Goal: Task Accomplishment & Management: Manage account settings

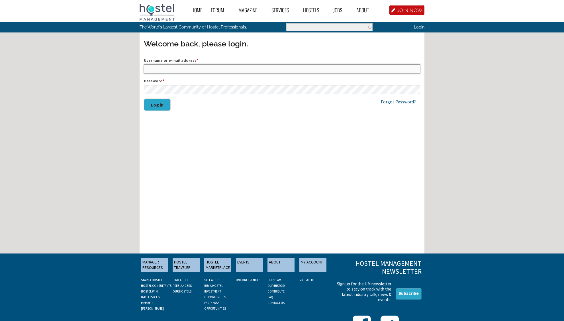
click at [173, 70] on input "Username or e-mail address *" at bounding box center [282, 68] width 276 height 9
drag, startPoint x: 174, startPoint y: 68, endPoint x: 140, endPoint y: 70, distance: 33.4
click at [144, 70] on input "hostelarabas" at bounding box center [282, 68] width 276 height 9
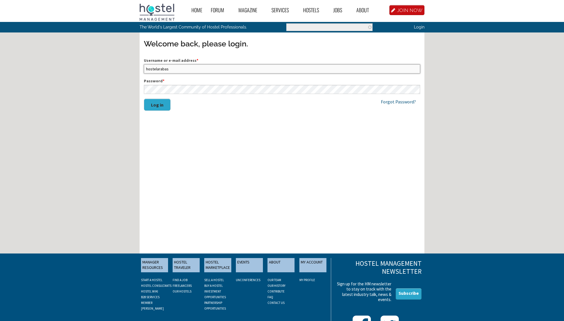
click at [176, 70] on input "hostelarabas" at bounding box center [282, 68] width 276 height 9
type input "hostelarabas@gmail.com"
click at [161, 110] on button "Log in" at bounding box center [157, 105] width 27 height 12
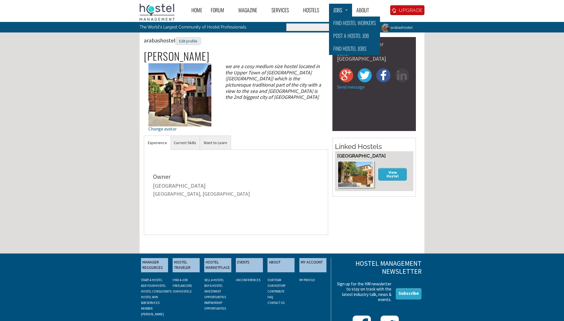
click at [340, 12] on link "Jobs" at bounding box center [340, 10] width 23 height 13
click at [342, 35] on link "Post a Hostel Job" at bounding box center [354, 35] width 51 height 13
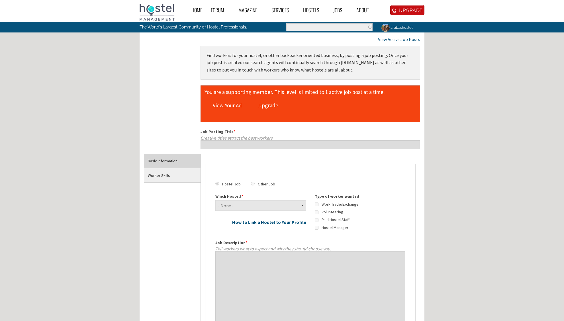
click at [231, 105] on link "View Your Ad" at bounding box center [227, 105] width 34 height 11
